Goal: Task Accomplishment & Management: Manage account settings

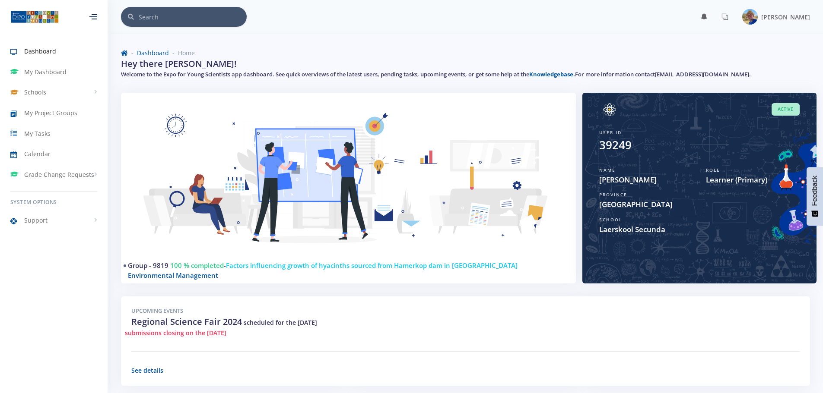
scroll to position [6, 6]
click at [786, 18] on span "[PERSON_NAME]" at bounding box center [785, 17] width 49 height 8
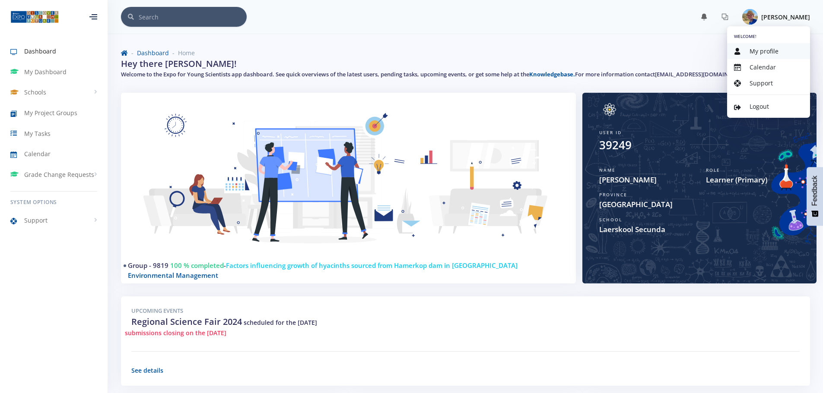
click at [761, 51] on span "My profile" at bounding box center [763, 51] width 29 height 8
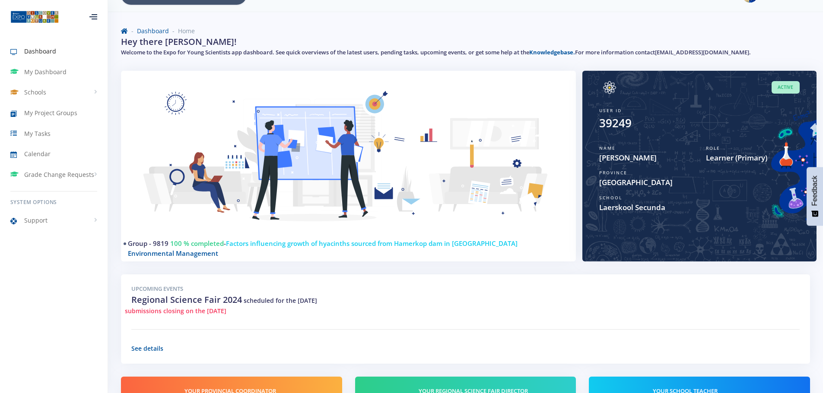
scroll to position [43, 0]
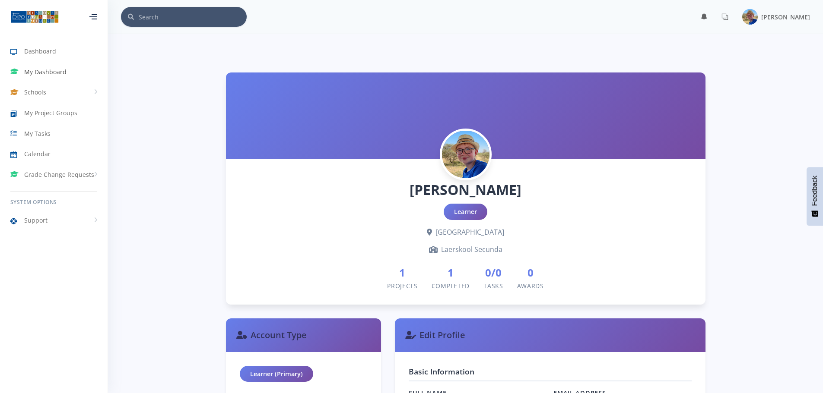
click at [47, 70] on span "My Dashboard" at bounding box center [45, 71] width 42 height 9
